Goal: Task Accomplishment & Management: Complete application form

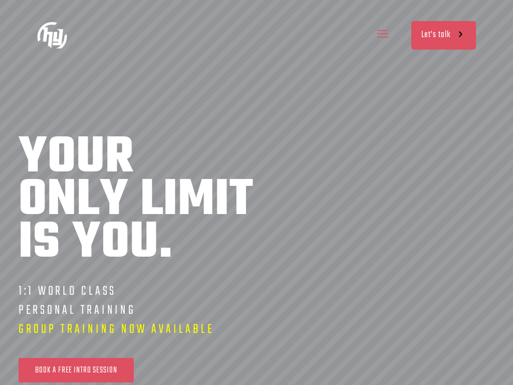
scroll to position [0, 240]
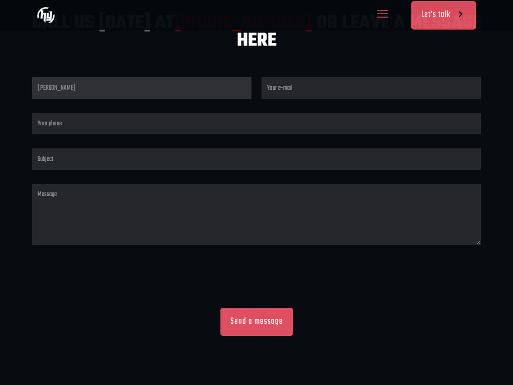
scroll to position [0, 120]
type input "[PERSON_NAME]"
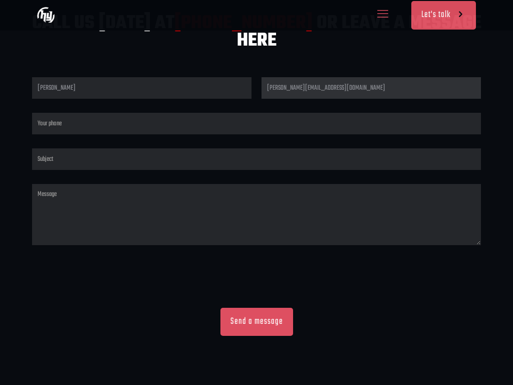
scroll to position [0, 360]
type input "[PERSON_NAME][EMAIL_ADDRESS][DOMAIN_NAME]"
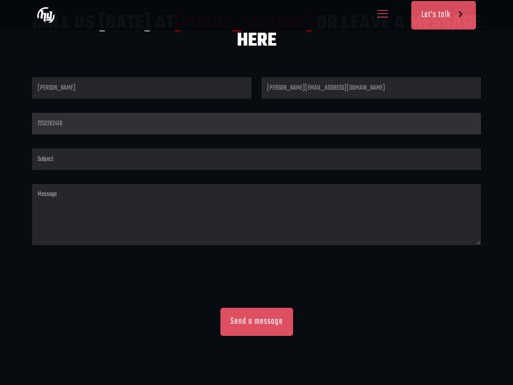
scroll to position [0, 0]
type input "7252262416"
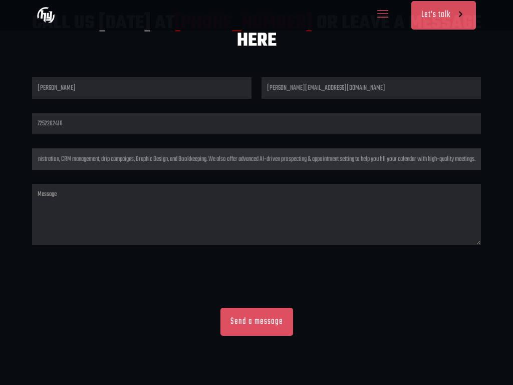
scroll to position [0, 120]
type input "Hi there, I tried emailing you, but it bounced for some reason... so I’m reachi…"
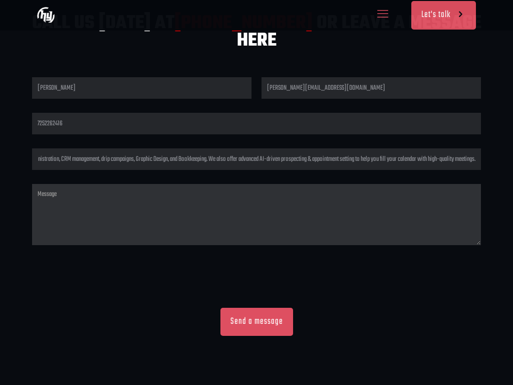
scroll to position [0, 0]
type textarea "Hi there, I tried emailing you, but it bounced for some reason... so I’m reachi…"
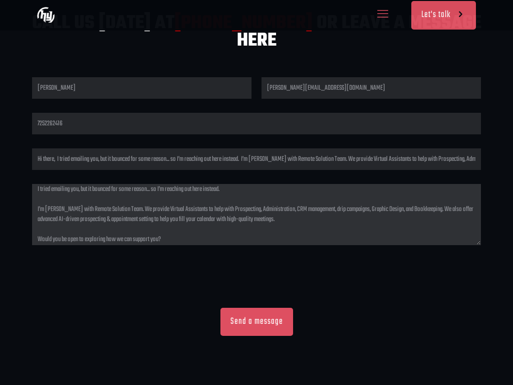
scroll to position [0, 120]
type textarea "0cAFcWeA4GE1ZKnvkTaeR_wCBn2EBejOYlCoAoqFPIp2K5JbFxr4OchnoiiIyjp3-unUogLT6OSCP9y…"
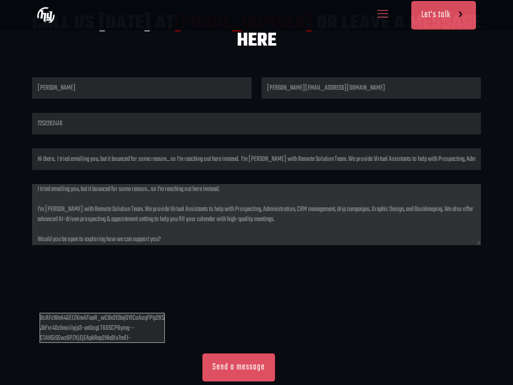
scroll to position [0, 0]
type textarea "Hi there, I tried emailing you, but it bounced for some reason... so I’m reachi…"
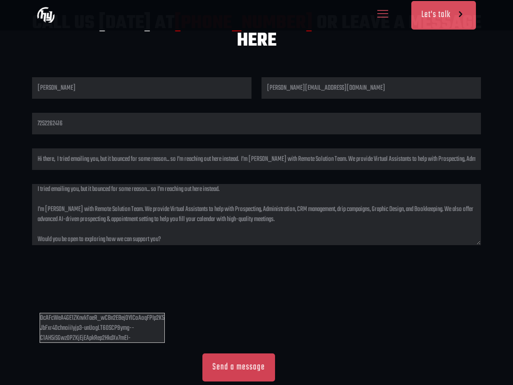
click at [238, 367] on input "Send a message" at bounding box center [238, 367] width 73 height 28
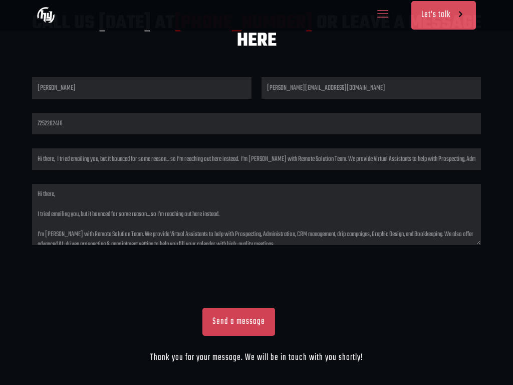
scroll to position [0, 120]
